Goal: Navigation & Orientation: Find specific page/section

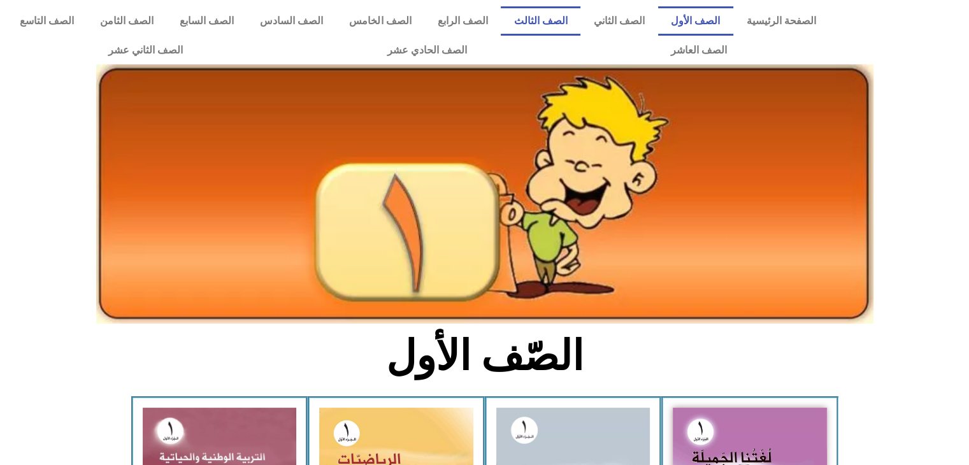
click at [539, 26] on link "الصف الثالث" at bounding box center [541, 20] width 80 height 29
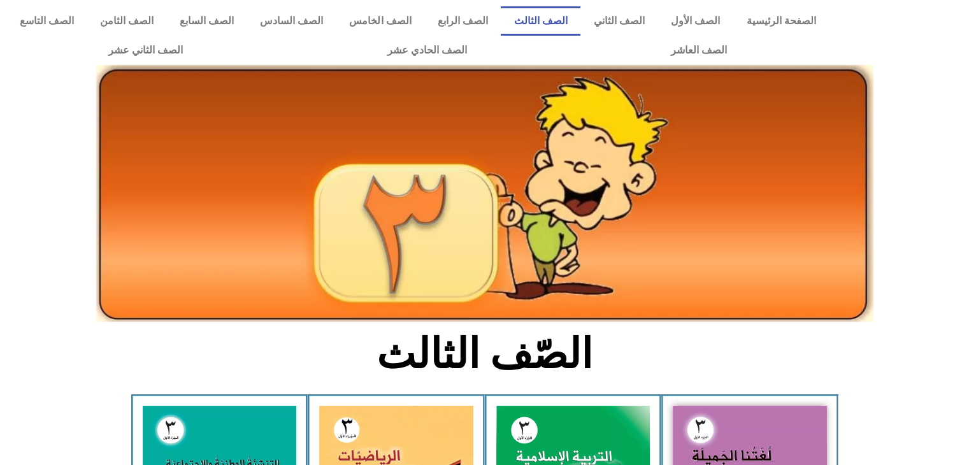
click at [479, 23] on link "الصف الرابع" at bounding box center [462, 20] width 76 height 29
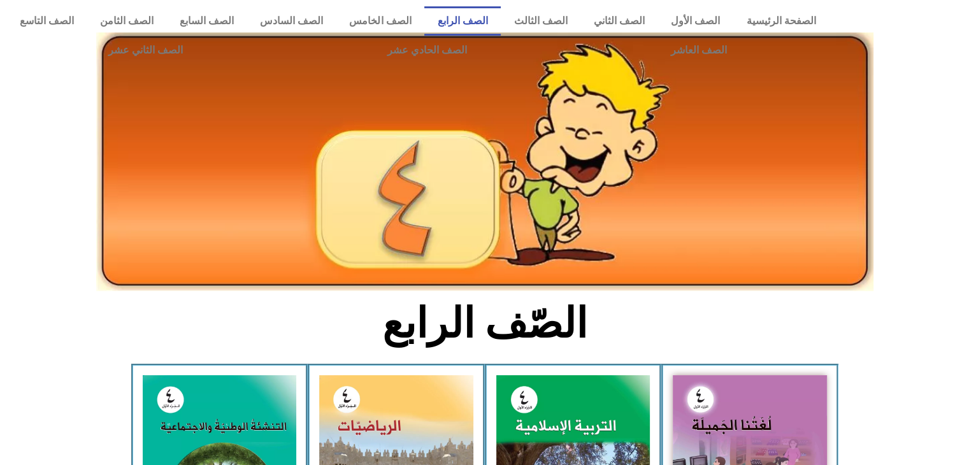
click at [260, 414] on img at bounding box center [220, 471] width 154 height 192
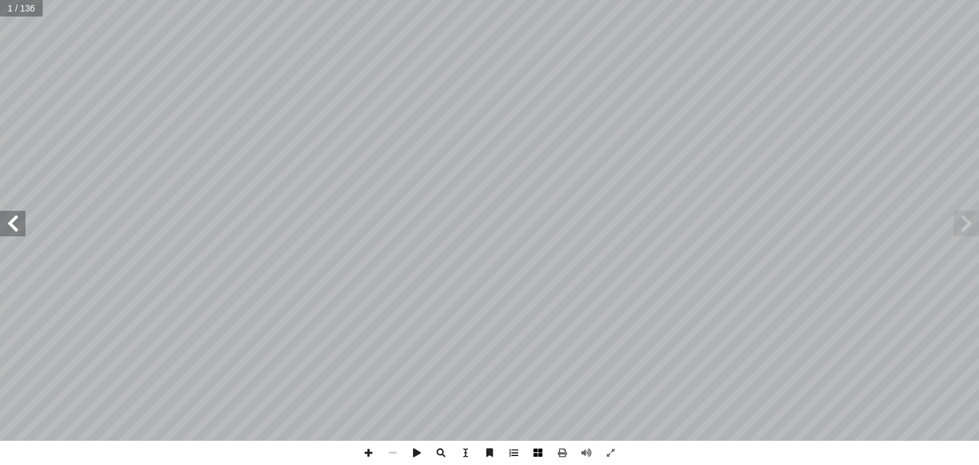
click at [539, 454] on span at bounding box center [538, 453] width 24 height 24
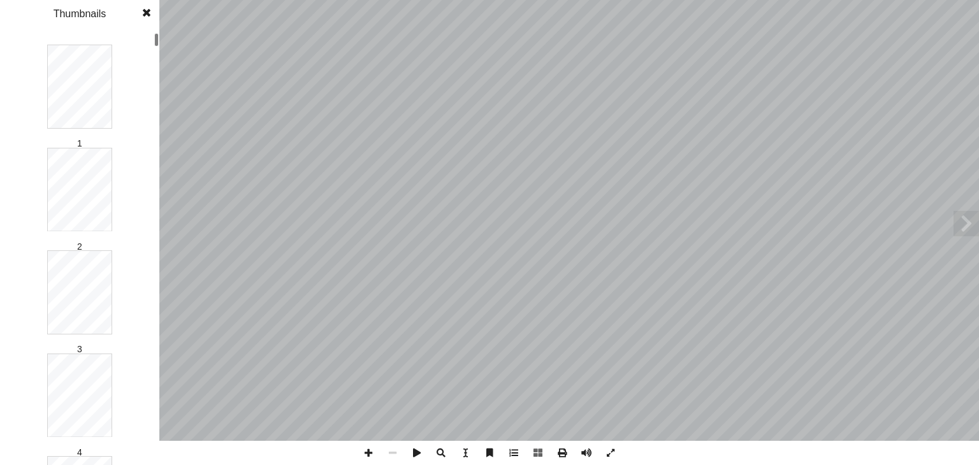
click at [156, 277] on div at bounding box center [156, 248] width 4 height 431
click at [157, 275] on div at bounding box center [156, 248] width 4 height 431
click at [156, 69] on div at bounding box center [156, 248] width 4 height 431
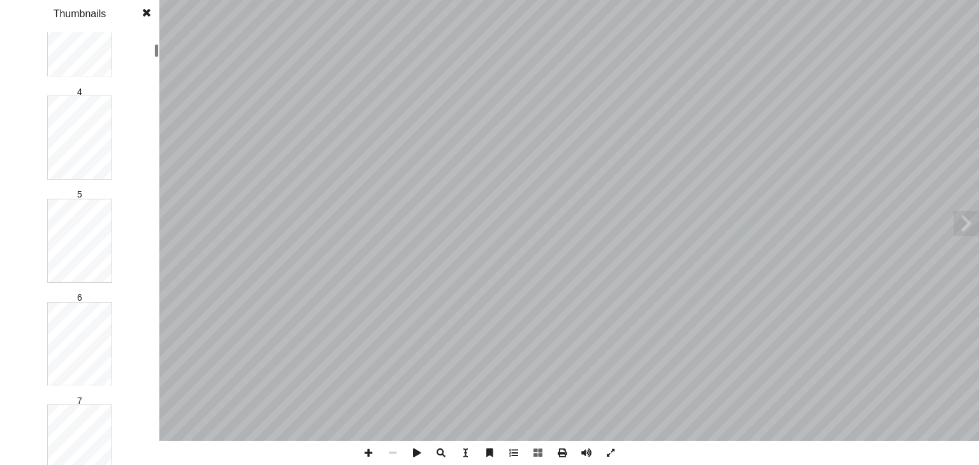
click at [156, 57] on div at bounding box center [156, 50] width 4 height 13
